Goal: Task Accomplishment & Management: Manage account settings

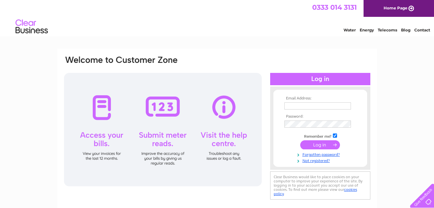
type input "Joeynk4472@gmail.com"
click at [314, 145] on input "submit" at bounding box center [320, 144] width 40 height 9
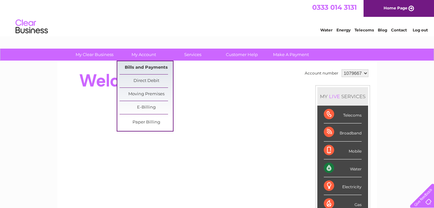
click at [144, 67] on link "Bills and Payments" at bounding box center [146, 67] width 53 height 13
click at [144, 66] on link "Bills and Payments" at bounding box center [146, 67] width 53 height 13
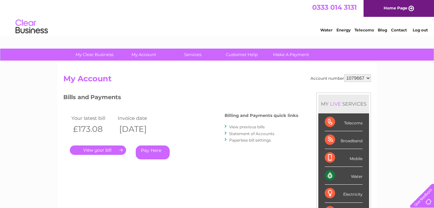
click at [100, 149] on link "." at bounding box center [98, 149] width 56 height 9
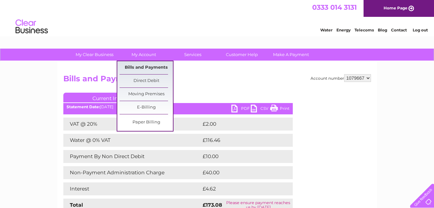
click at [146, 68] on link "Bills and Payments" at bounding box center [146, 67] width 53 height 13
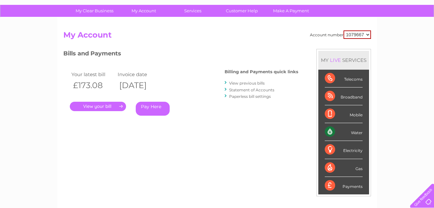
scroll to position [32, 0]
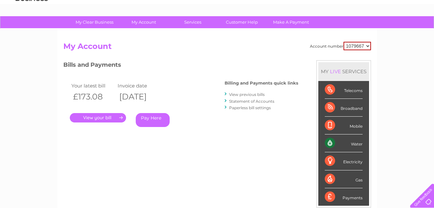
click at [246, 101] on link "Statement of Accounts" at bounding box center [251, 101] width 45 height 5
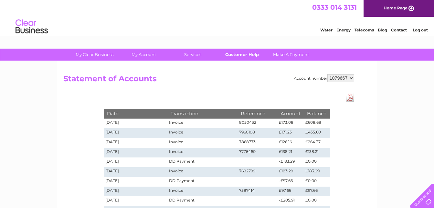
click at [234, 52] on link "Customer Help" at bounding box center [241, 54] width 53 height 12
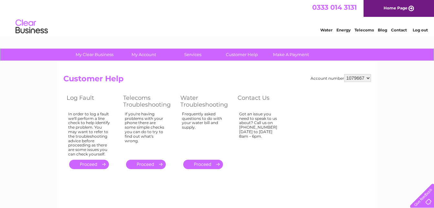
click at [166, 75] on h2 "Customer Help" at bounding box center [217, 80] width 308 height 12
